Goal: Task Accomplishment & Management: Use online tool/utility

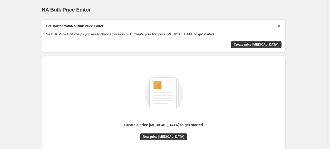
click at [282, 26] on icon "Dismiss card" at bounding box center [278, 26] width 5 height 5
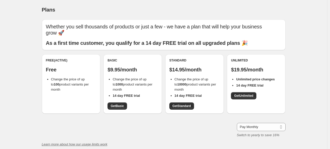
click at [158, 116] on div "Free (Active) Free Change the price of up to 100 product variants per month Bas…" at bounding box center [164, 86] width 244 height 65
click at [115, 106] on span "Get Basic" at bounding box center [117, 106] width 13 height 4
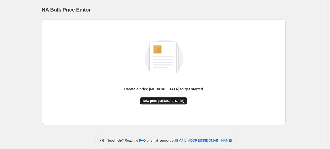
click at [168, 102] on span "New price [MEDICAL_DATA]" at bounding box center [163, 101] width 41 height 4
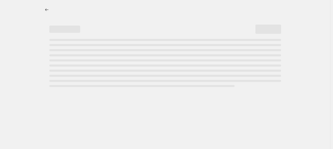
select select "percentage"
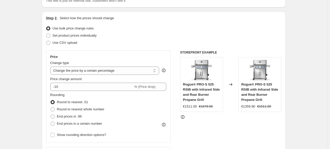
scroll to position [51, 0]
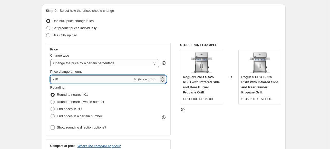
click at [75, 81] on input "-10" at bounding box center [91, 79] width 83 height 8
type input "-1"
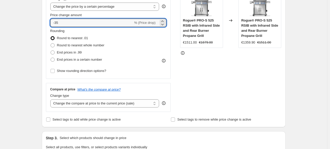
scroll to position [103, 0]
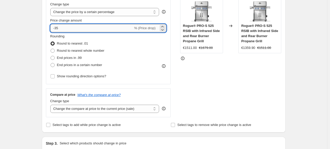
drag, startPoint x: 60, startPoint y: 29, endPoint x: 56, endPoint y: 28, distance: 3.7
click at [56, 28] on input "-35" at bounding box center [91, 28] width 83 height 8
type input "-40"
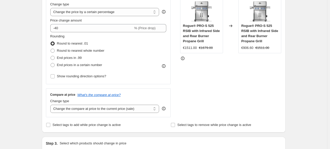
click at [237, 75] on div "STOREFRONT EXAMPLE Rogue® PRO-S 525 RSIB with Infrared Side and Rear Burner Pro…" at bounding box center [230, 55] width 101 height 126
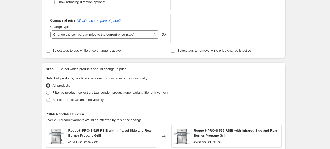
scroll to position [180, 0]
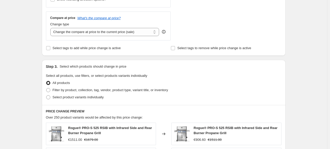
click at [223, 96] on div "Select product variants individually" at bounding box center [164, 97] width 236 height 7
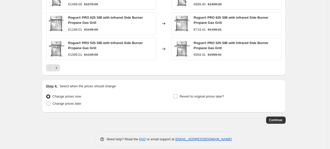
scroll to position [371, 0]
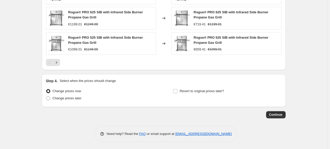
click at [275, 114] on span "Continue" at bounding box center [275, 115] width 13 height 4
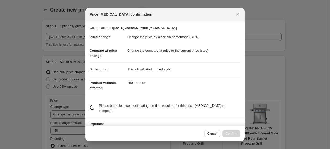
scroll to position [0, 0]
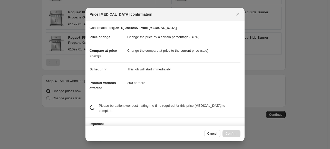
click at [134, 84] on dd "250 or more" at bounding box center [183, 83] width 113 height 14
click at [141, 65] on dd "This job will start immediately." at bounding box center [183, 70] width 113 height 14
click at [141, 69] on dd "This job will start immediately." at bounding box center [183, 70] width 113 height 14
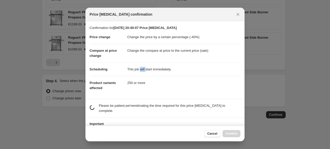
click at [141, 69] on dd "This job will start immediately." at bounding box center [183, 70] width 113 height 14
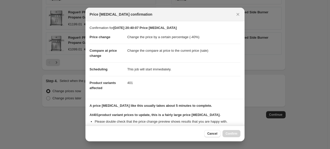
click at [153, 91] on dl "Price change Change the price by a certain percentage (-40%) Compare at price c…" at bounding box center [165, 63] width 151 height 64
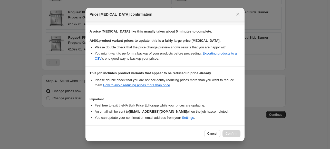
scroll to position [94, 0]
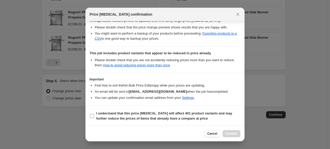
click at [94, 117] on span ":r20:" at bounding box center [92, 116] width 5 height 5
click at [94, 117] on input "I understand that this price change job will affect 401 product variants and ma…" at bounding box center [92, 116] width 4 height 4
checkbox input "true"
click at [233, 134] on span "Confirm" at bounding box center [232, 134] width 12 height 4
